Goal: Obtain resource: Download file/media

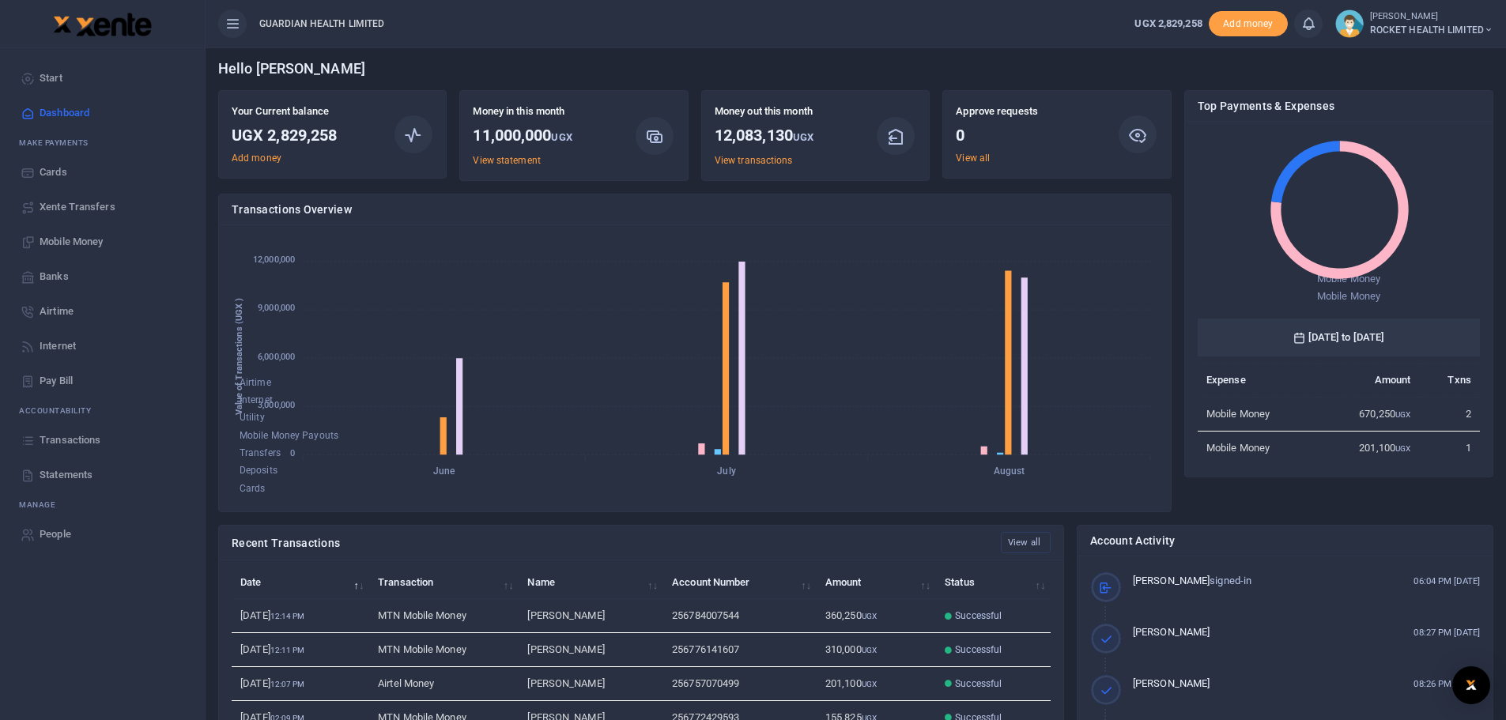
scroll to position [13, 13]
click at [504, 159] on link "View statement" at bounding box center [506, 160] width 67 height 11
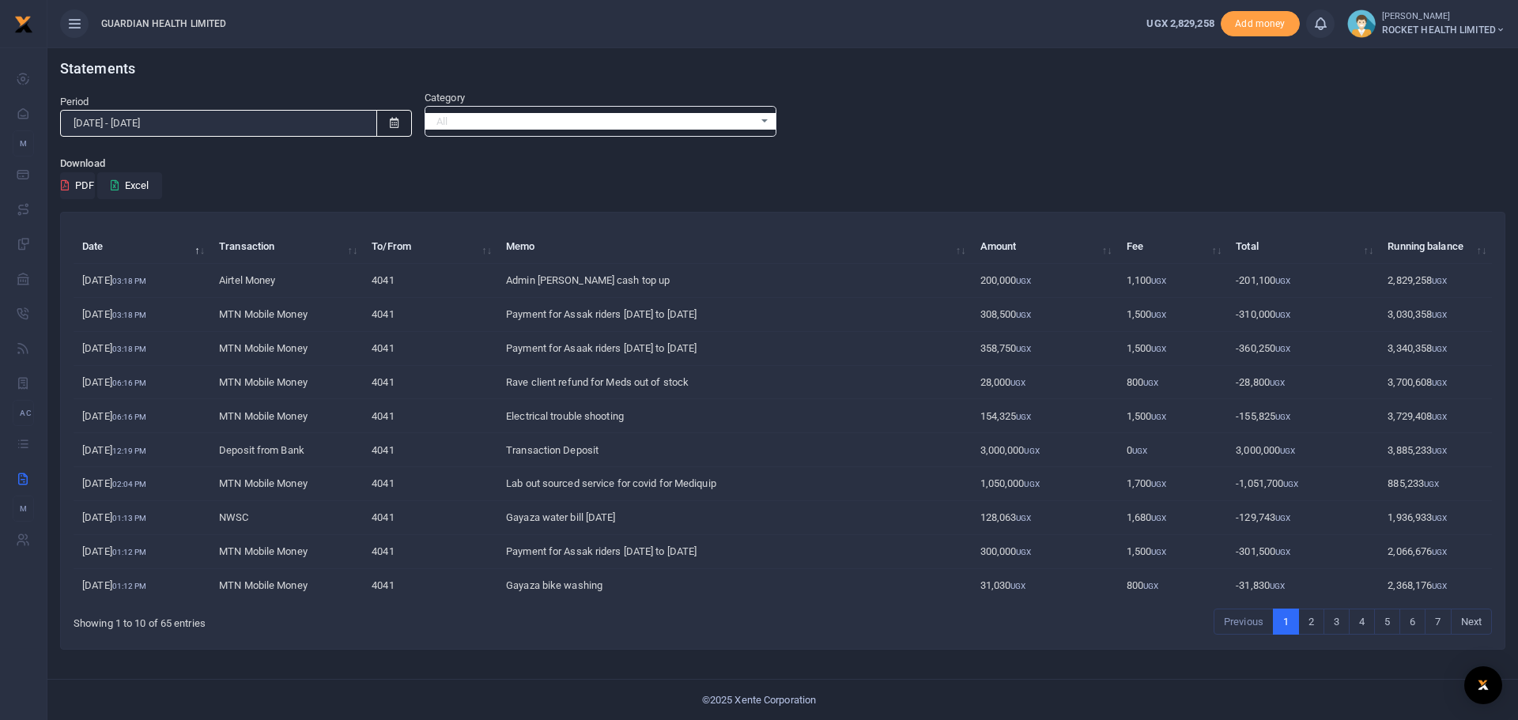
click at [392, 119] on icon at bounding box center [394, 123] width 9 height 10
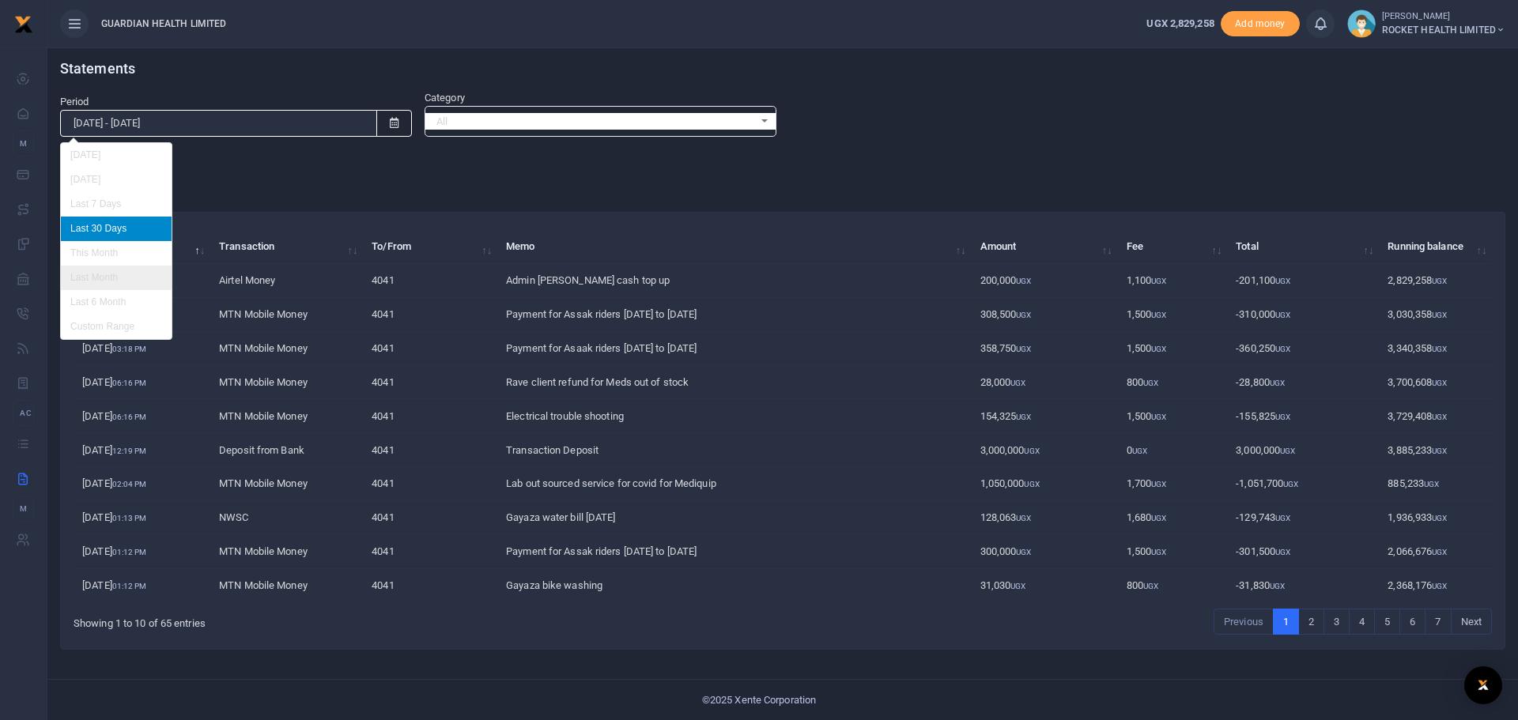
click at [116, 272] on li "Last Month" at bounding box center [116, 278] width 111 height 25
type input "[DATE] - [DATE]"
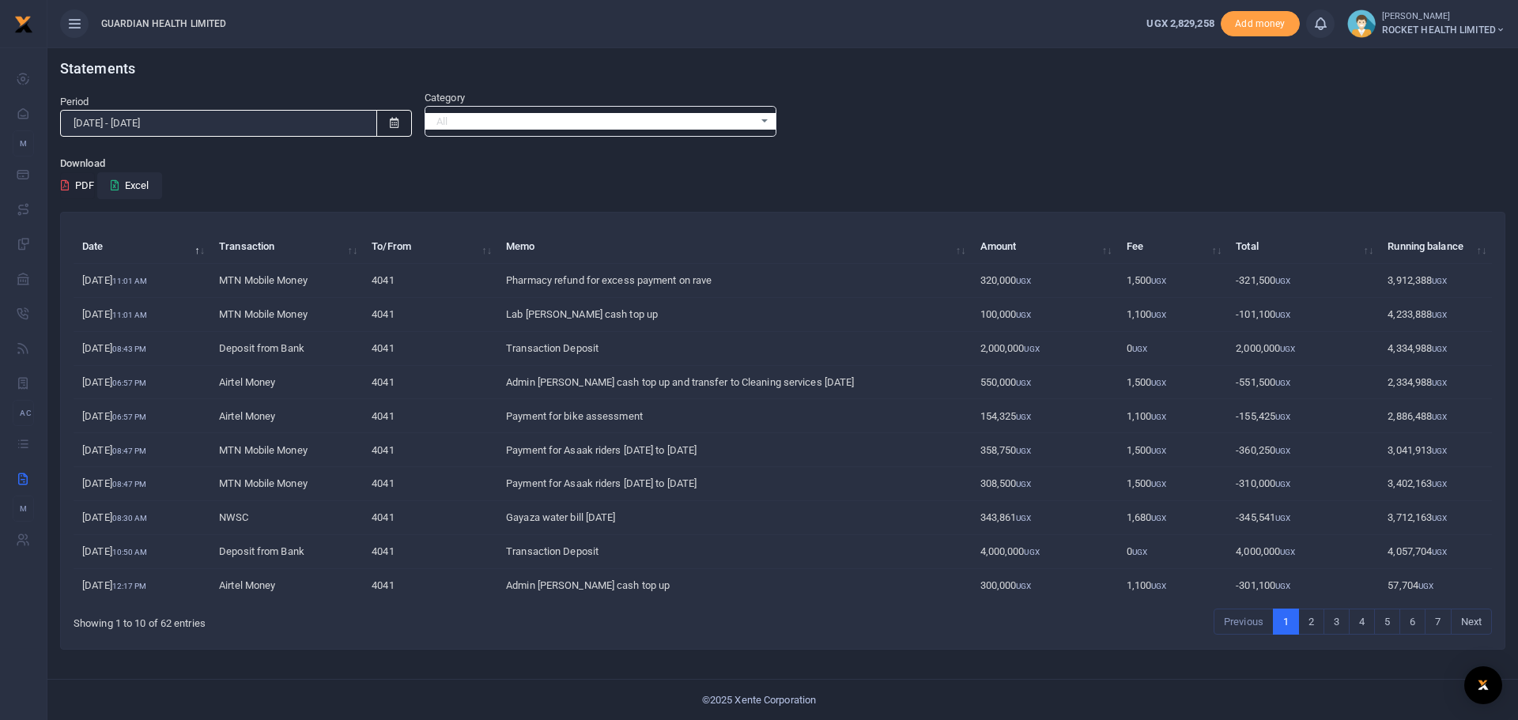
click at [85, 188] on button "PDF" at bounding box center [77, 185] width 35 height 27
